Goal: Transaction & Acquisition: Purchase product/service

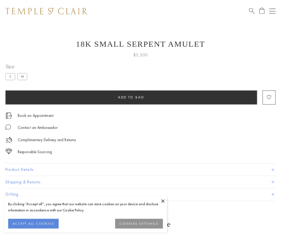
scroll to position [21, 0]
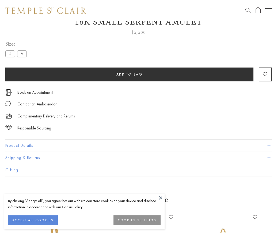
click at [129, 74] on span "Add to bag" at bounding box center [129, 74] width 26 height 5
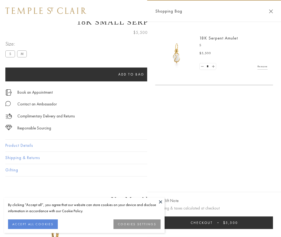
click at [215, 223] on button "Checkout $5,500" at bounding box center [214, 223] width 118 height 13
